Goal: Transaction & Acquisition: Purchase product/service

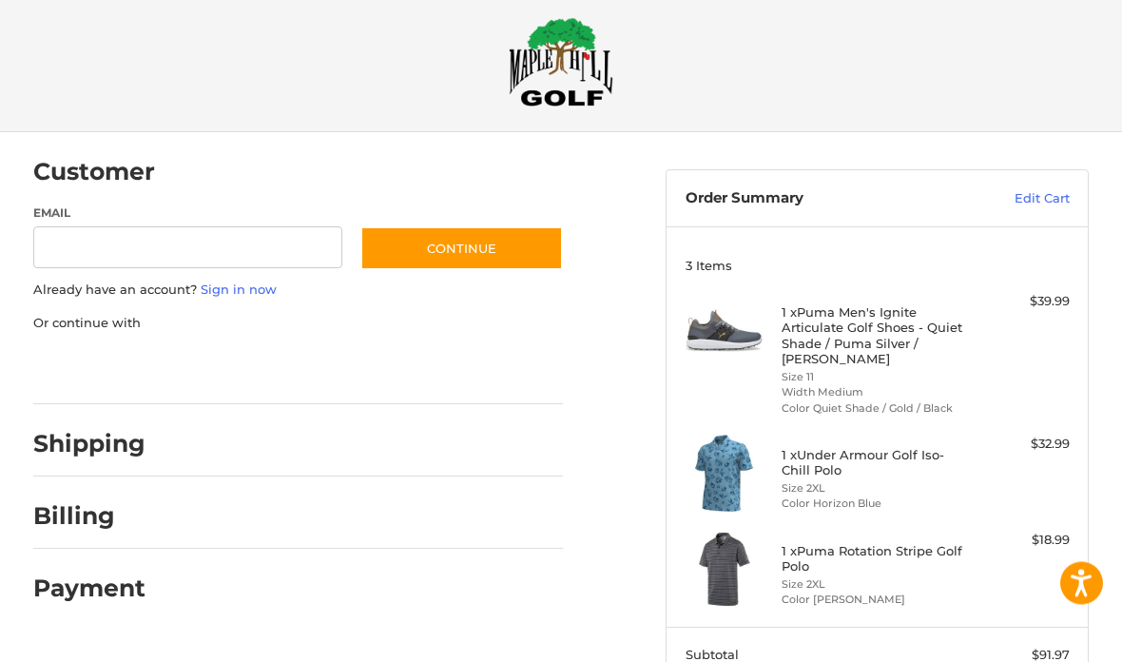
scroll to position [20, 0]
click at [228, 238] on input "Email" at bounding box center [187, 247] width 309 height 43
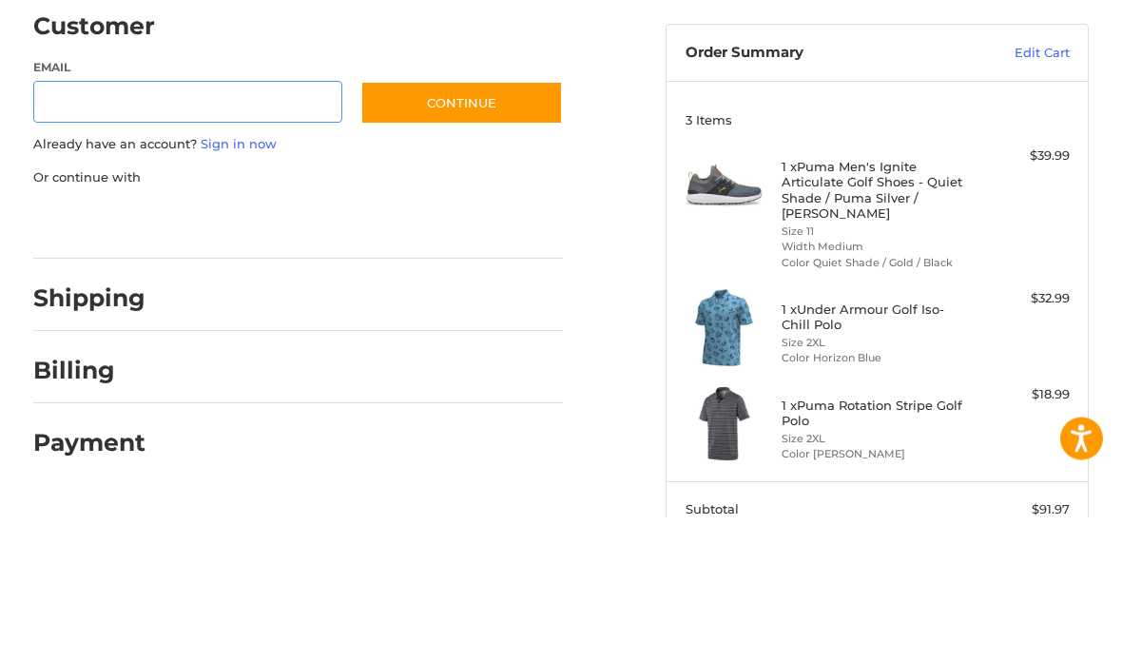
type input "**********"
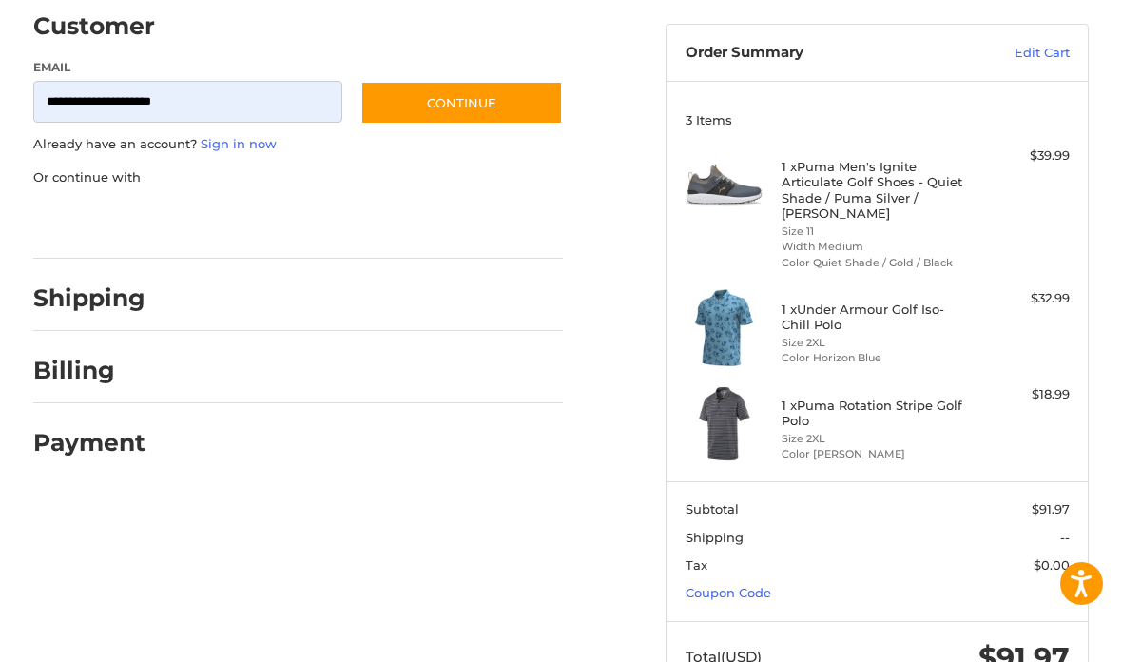
click at [495, 117] on button "Continue" at bounding box center [461, 103] width 203 height 44
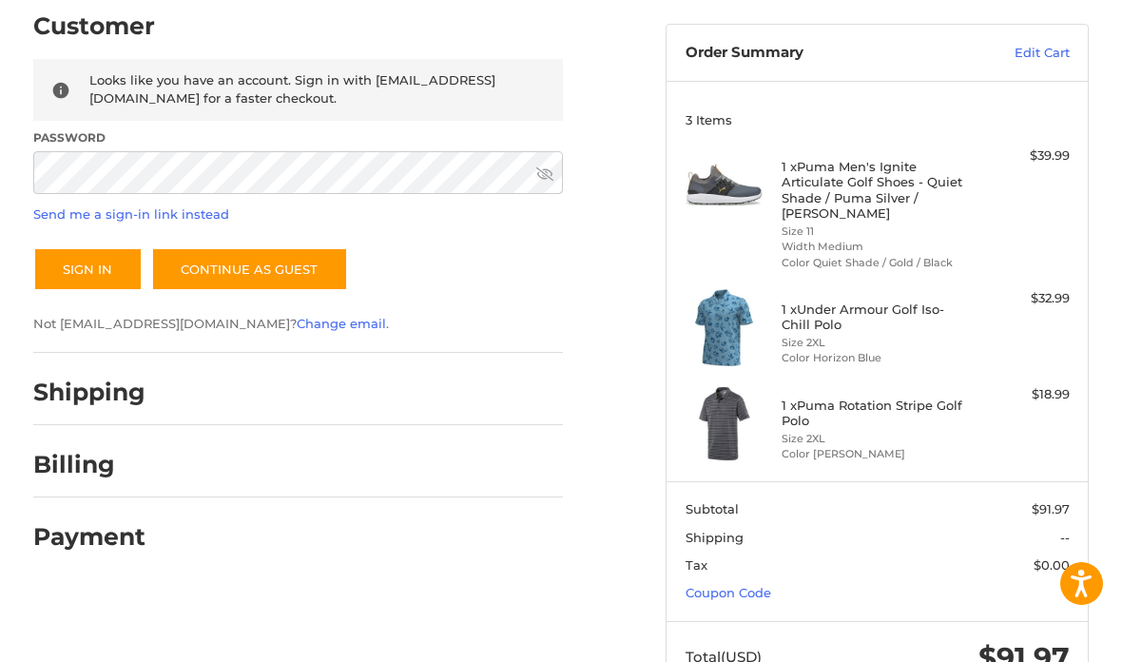
click at [84, 273] on button "Sign In" at bounding box center [87, 269] width 109 height 44
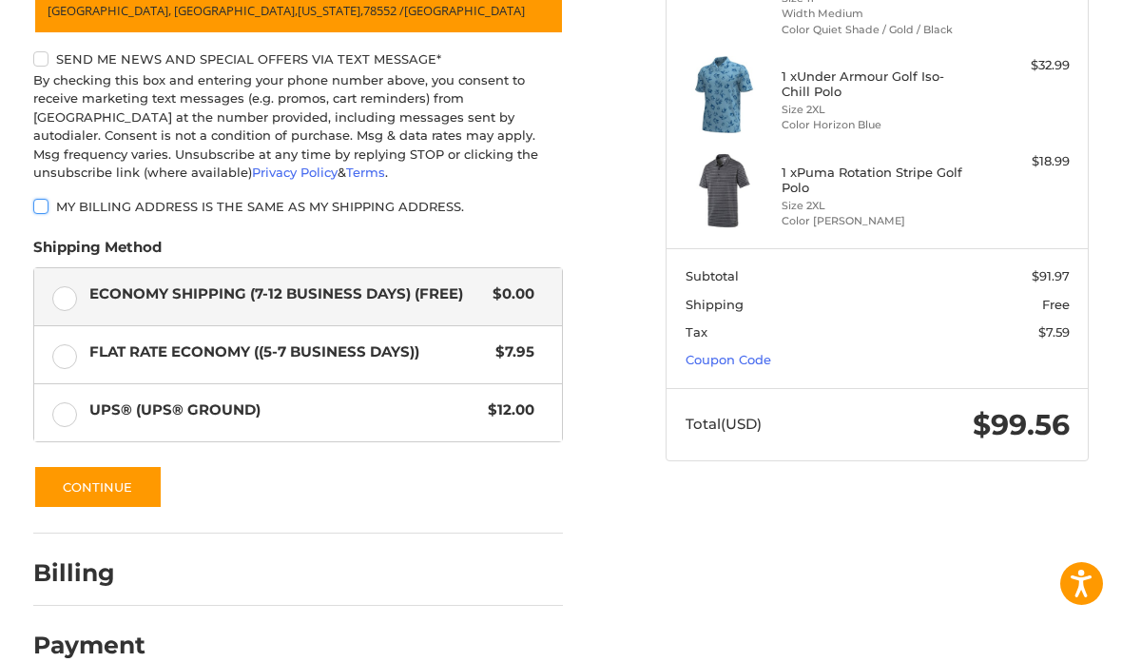
scroll to position [433, 0]
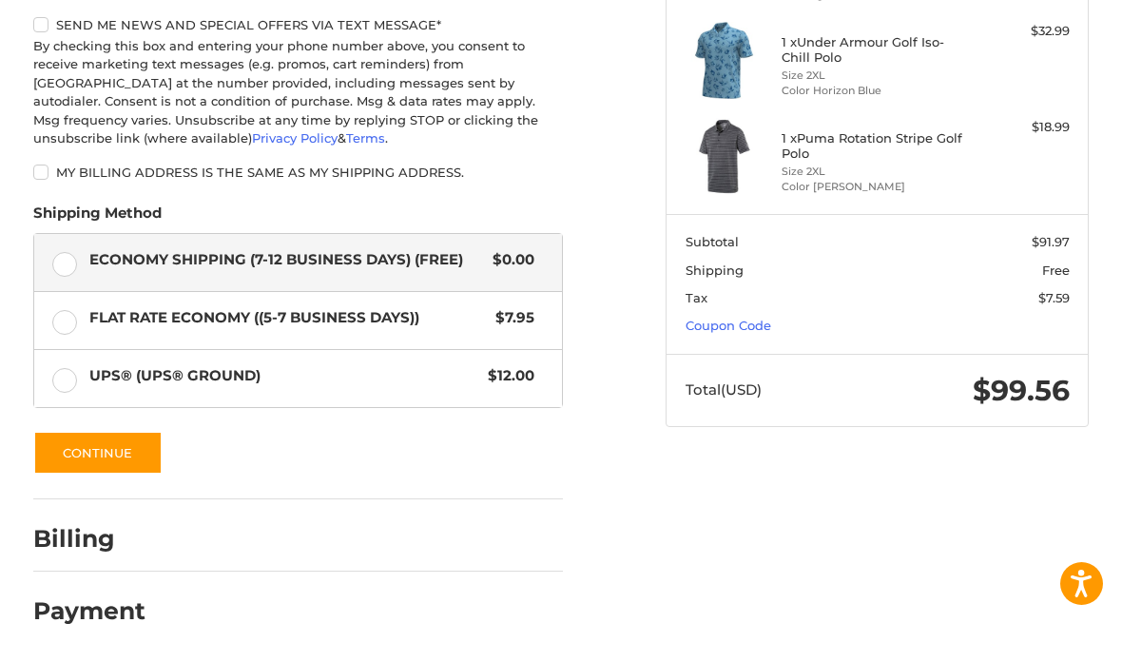
click at [130, 452] on button "Continue" at bounding box center [97, 453] width 129 height 44
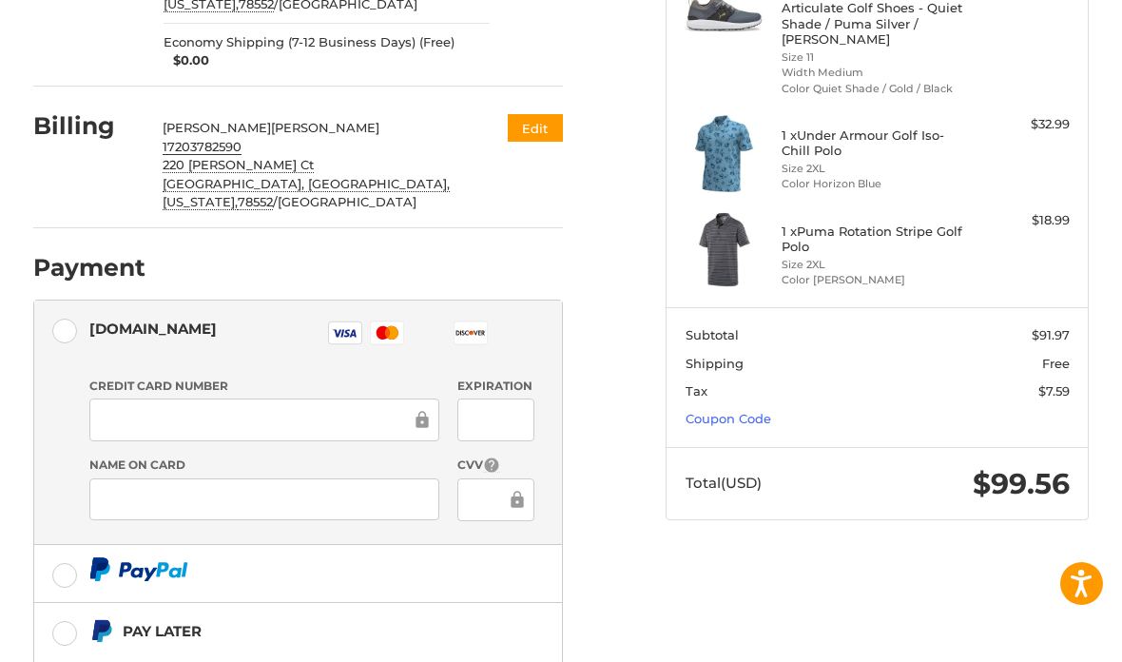
scroll to position [360, 0]
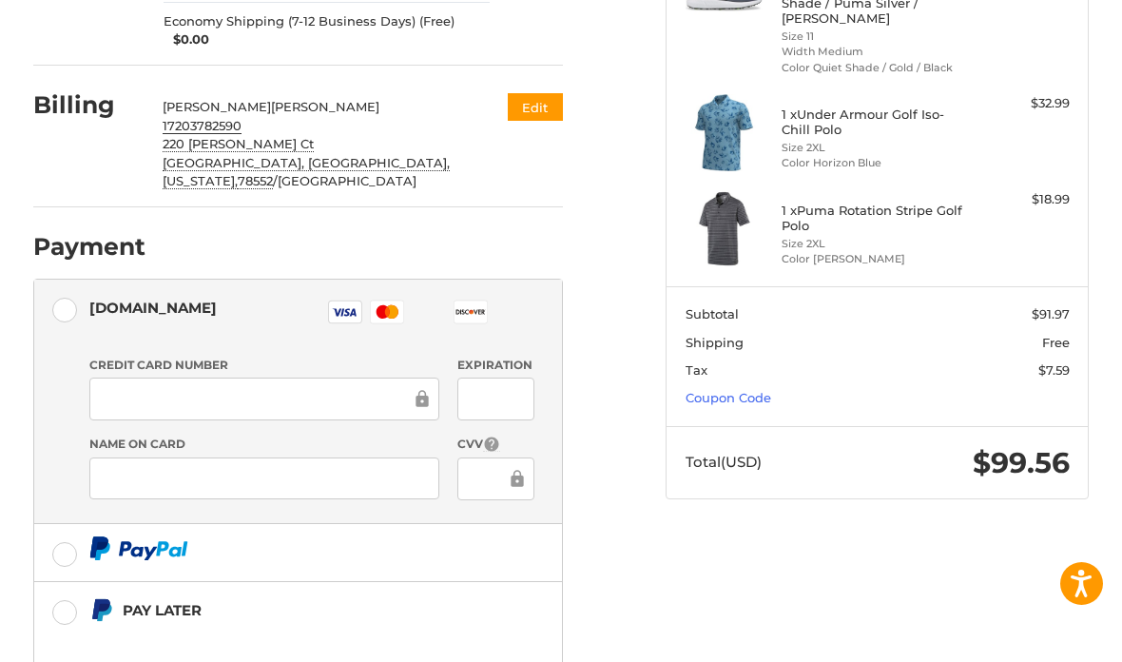
click at [299, 378] on div at bounding box center [264, 399] width 350 height 43
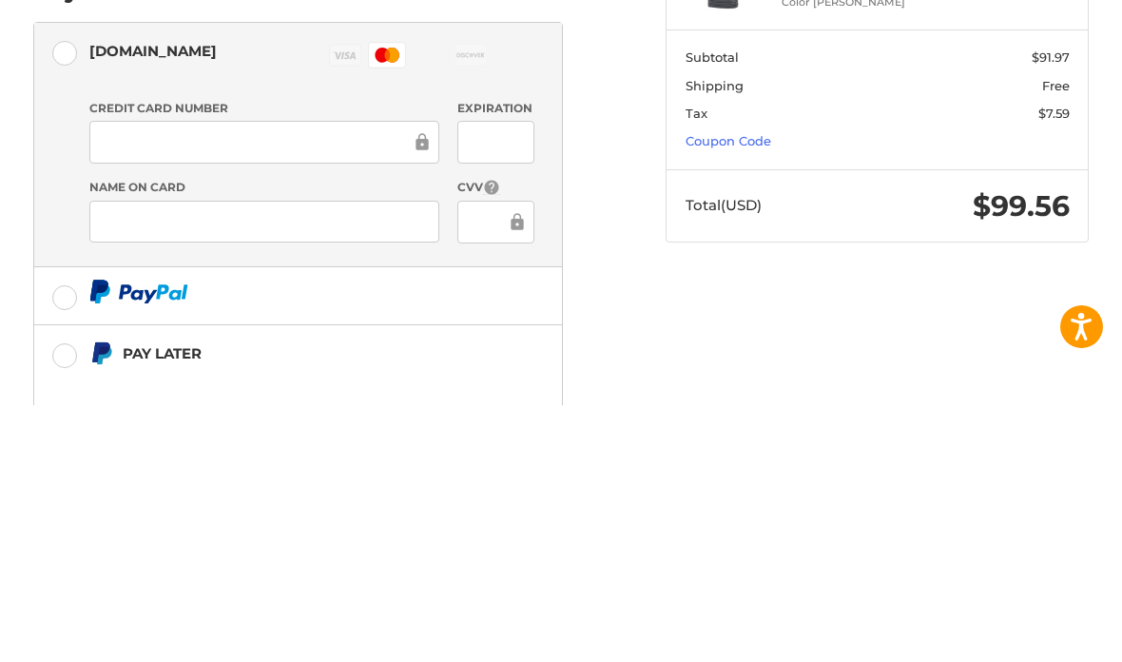
click at [495, 378] on div at bounding box center [496, 399] width 77 height 43
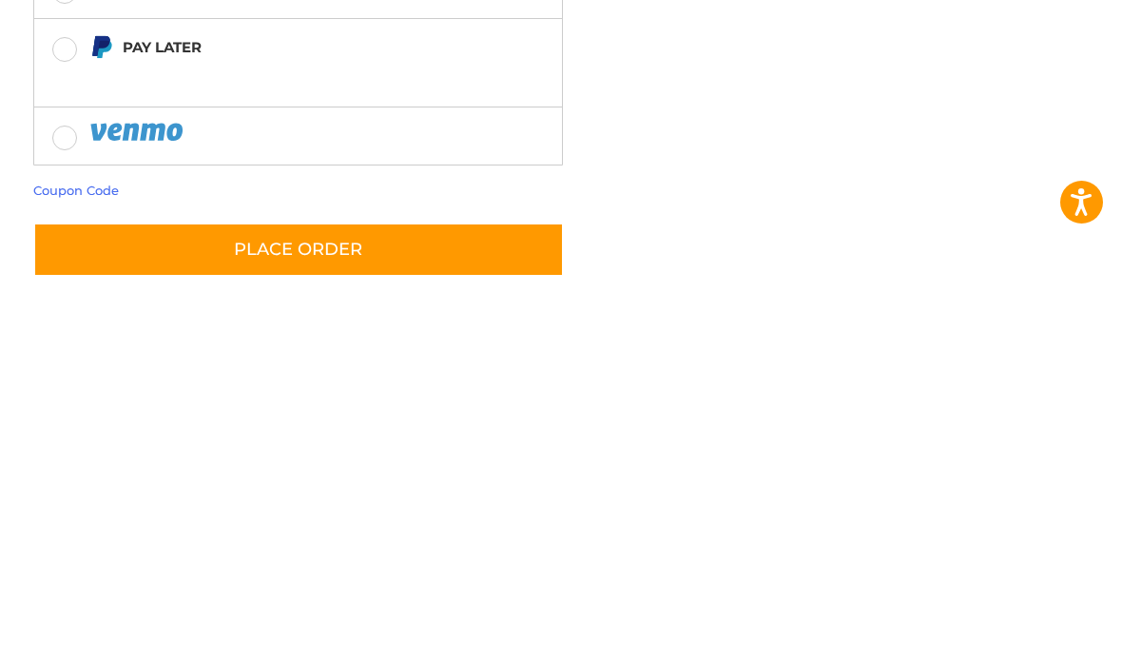
click at [314, 604] on button "Place Order" at bounding box center [298, 631] width 531 height 54
